Goal: Transaction & Acquisition: Purchase product/service

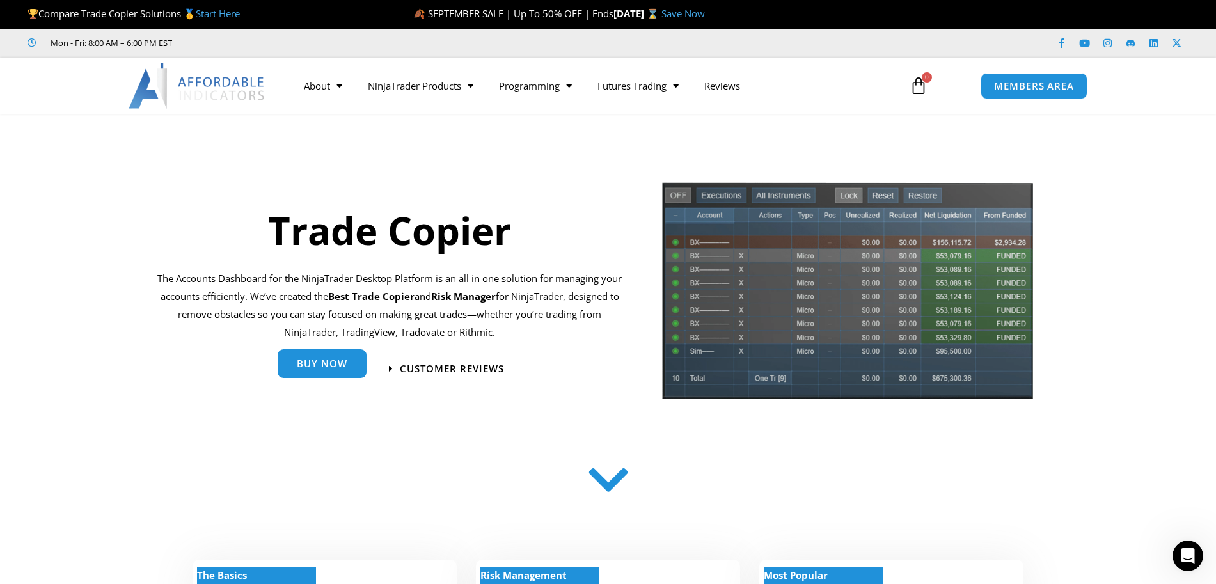
click at [333, 363] on span "Buy Now" at bounding box center [322, 364] width 51 height 10
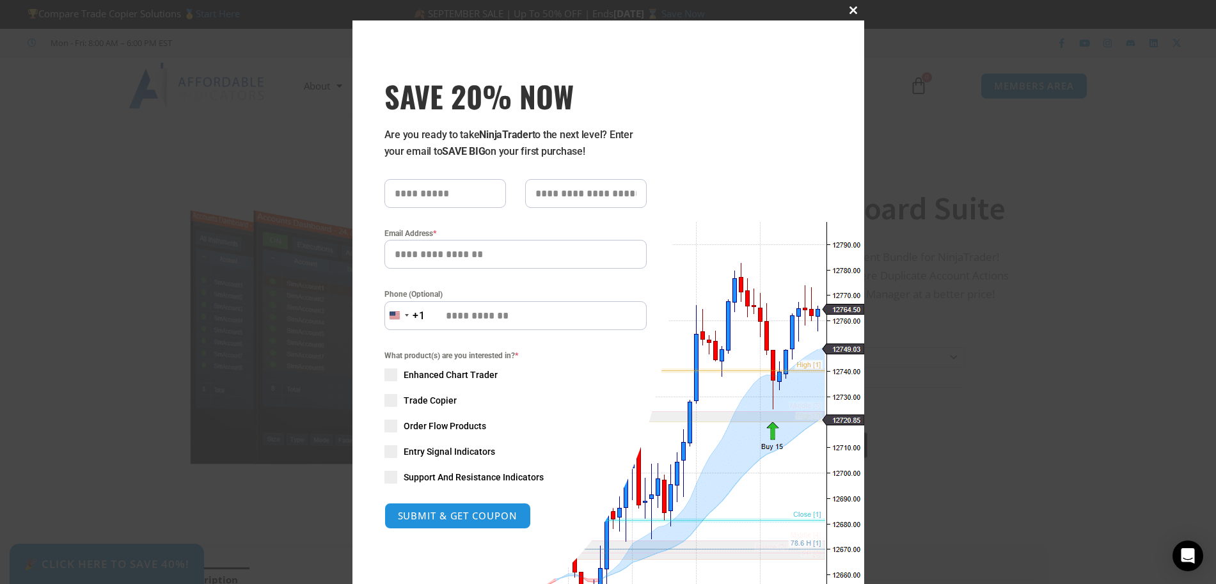
click at [856, 4] on button "Close this module" at bounding box center [854, 10] width 20 height 20
